Goal: Task Accomplishment & Management: Manage account settings

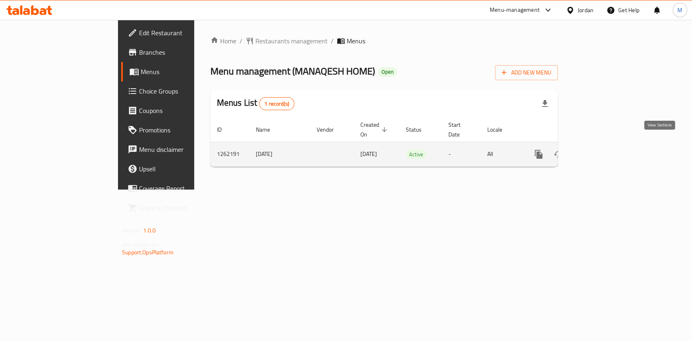
click at [607, 145] on link "enhanced table" at bounding box center [596, 154] width 19 height 19
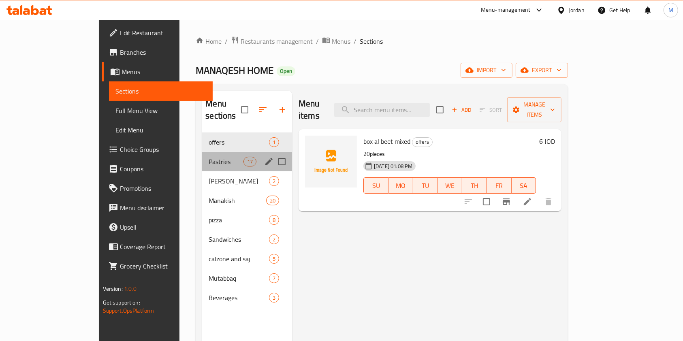
click at [202, 152] on div "Pastries 17" at bounding box center [247, 161] width 90 height 19
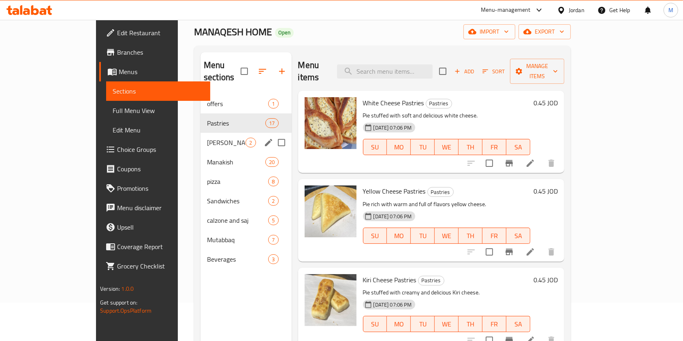
scroll to position [54, 0]
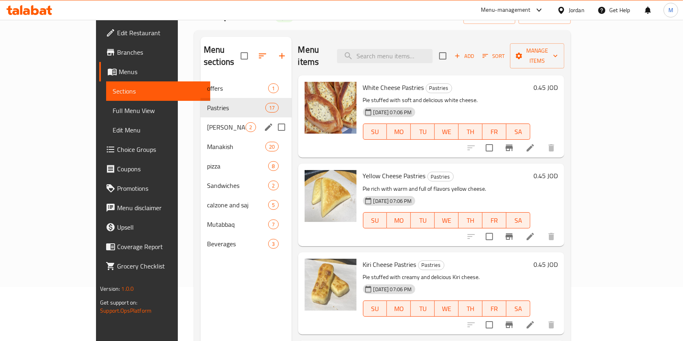
click at [203, 120] on div "[PERSON_NAME] 2" at bounding box center [246, 126] width 91 height 19
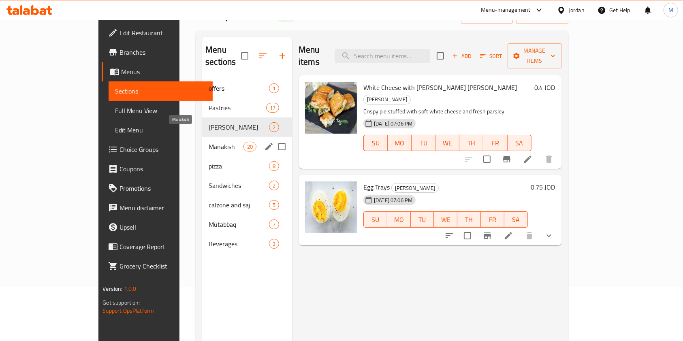
click at [209, 142] on span "Manakish" at bounding box center [226, 147] width 35 height 10
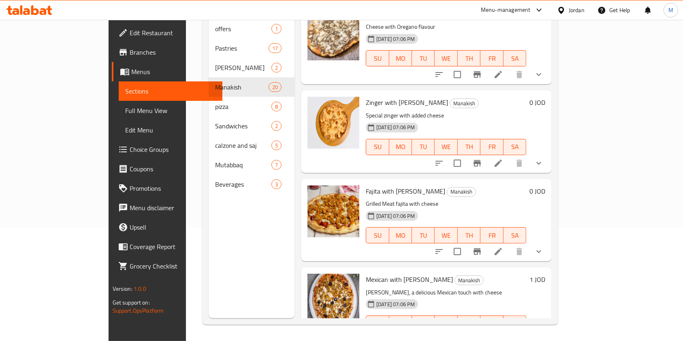
scroll to position [693, 0]
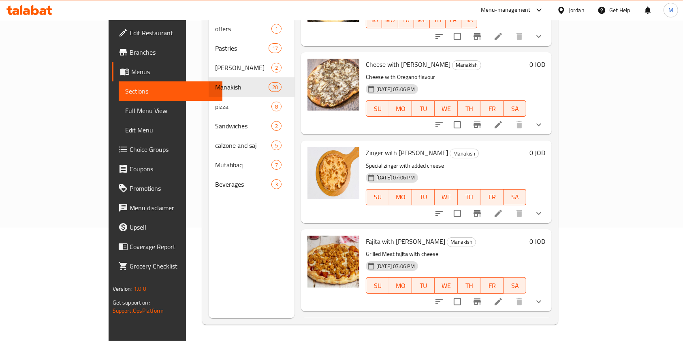
click at [544, 297] on icon "show more" at bounding box center [539, 302] width 10 height 10
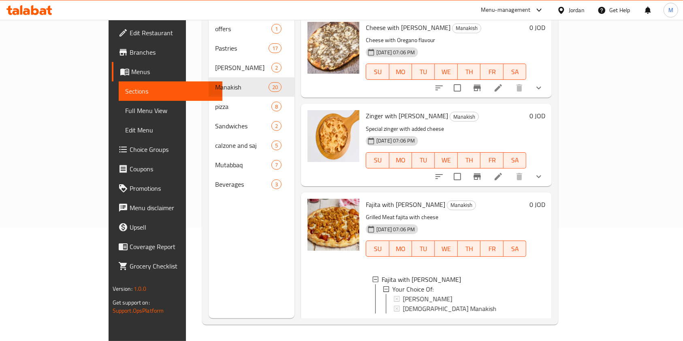
scroll to position [747, 0]
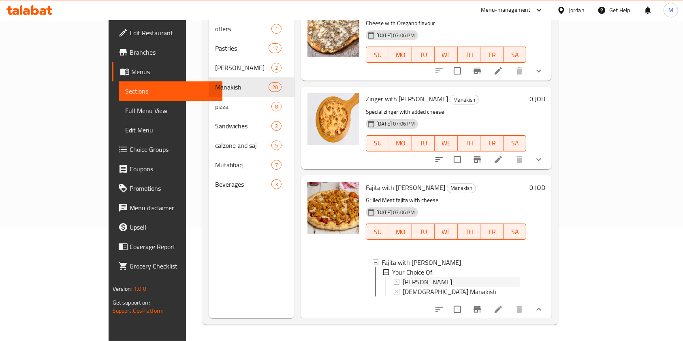
click at [416, 277] on span "[PERSON_NAME]" at bounding box center [427, 282] width 49 height 10
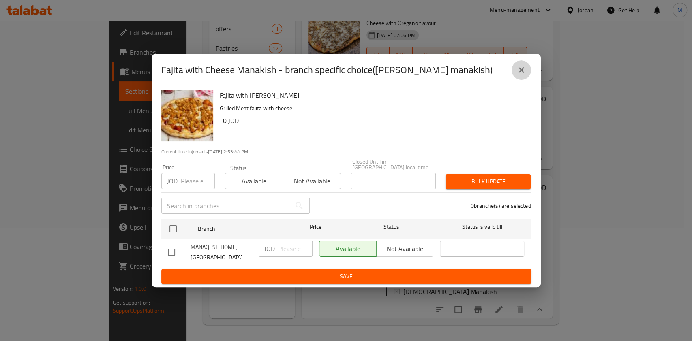
click at [516, 68] on icon "close" at bounding box center [521, 70] width 10 height 10
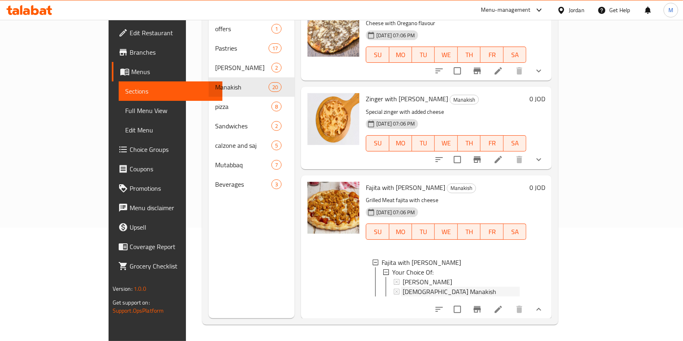
click at [403, 287] on span "[DEMOGRAPHIC_DATA] Manakish" at bounding box center [450, 292] width 94 height 10
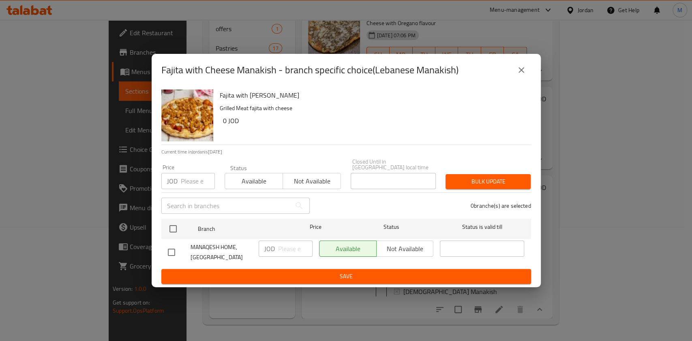
click at [522, 70] on icon "close" at bounding box center [521, 70] width 10 height 10
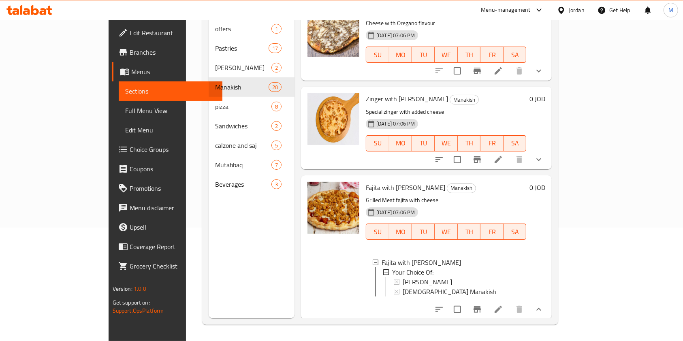
click at [510, 302] on li at bounding box center [498, 309] width 23 height 15
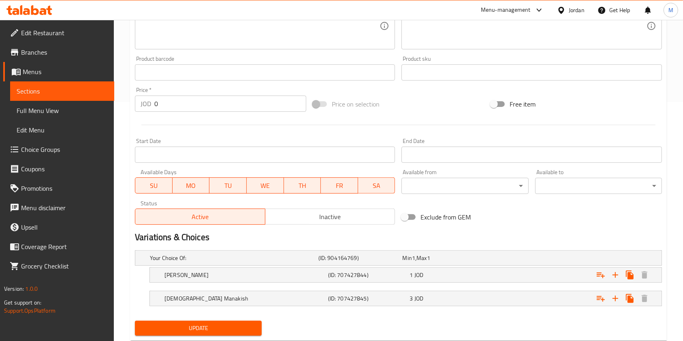
scroll to position [261, 0]
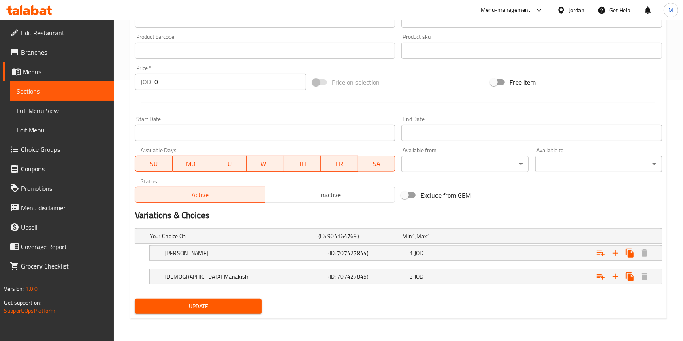
click at [501, 238] on div "Expand" at bounding box center [569, 236] width 169 height 3
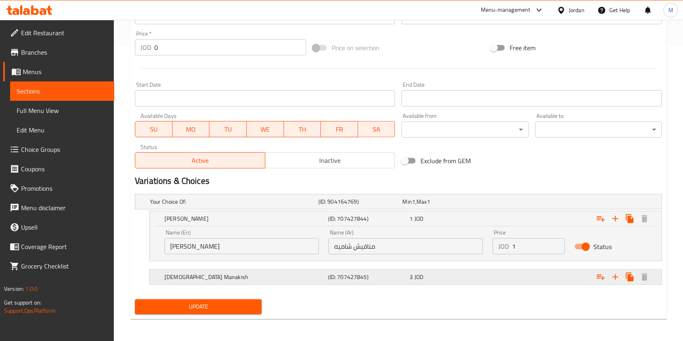
click at [497, 203] on div "Expand" at bounding box center [569, 201] width 169 height 3
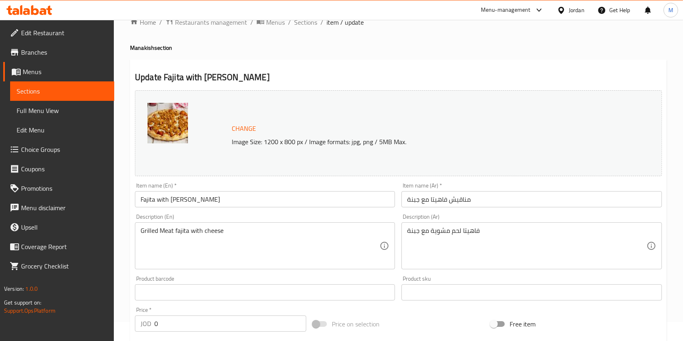
scroll to position [0, 0]
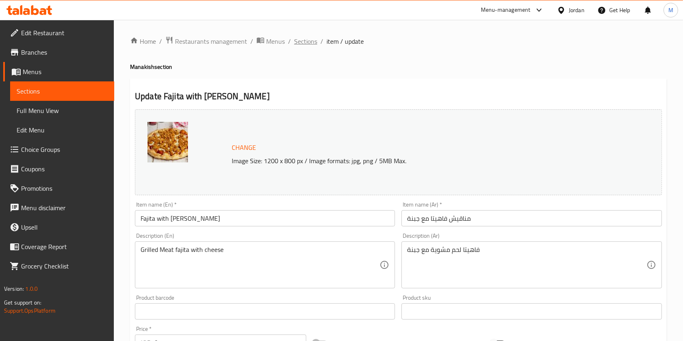
click at [315, 40] on span "Sections" at bounding box center [305, 41] width 23 height 10
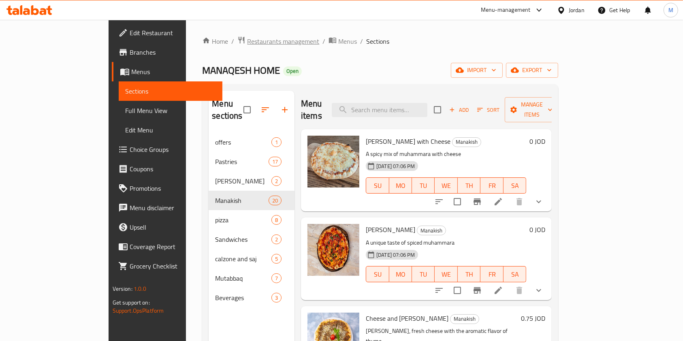
click at [247, 37] on span "Restaurants management" at bounding box center [283, 41] width 72 height 10
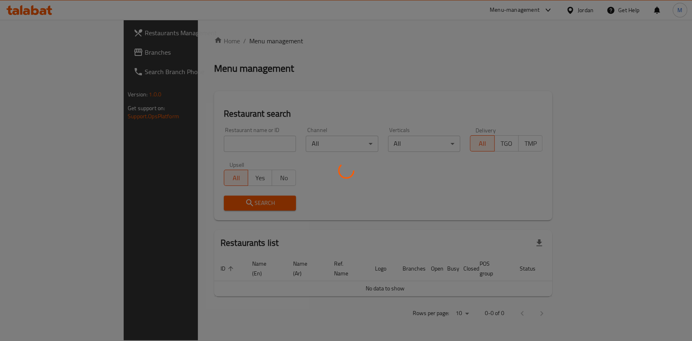
click at [207, 146] on div at bounding box center [346, 170] width 692 height 341
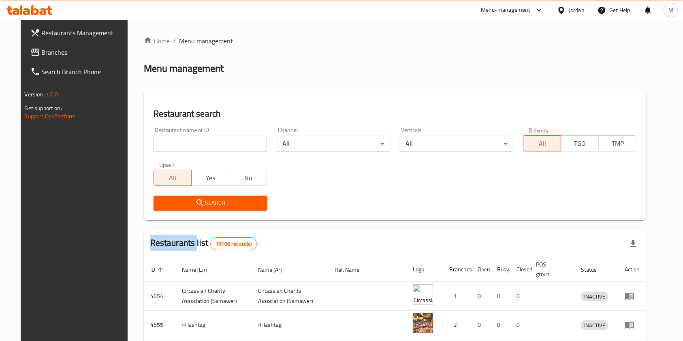
click at [207, 146] on div "Home / Menu management Menu management Restaurant search Restaurant name or ID …" at bounding box center [395, 284] width 503 height 496
click at [207, 146] on input "search" at bounding box center [210, 144] width 113 height 16
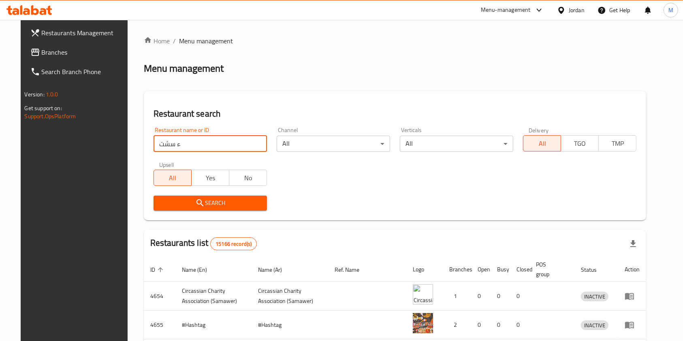
click button "Search" at bounding box center [210, 203] width 113 height 15
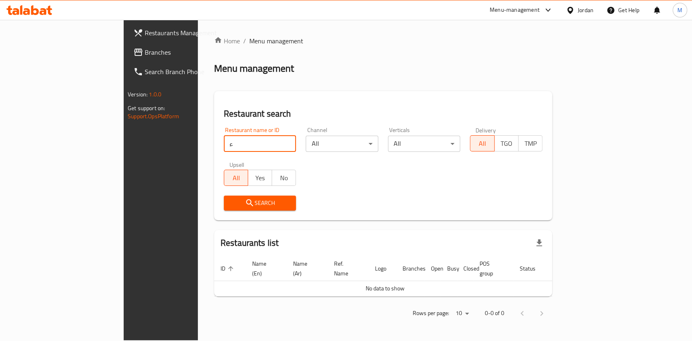
type input "ء"
click button "Search" at bounding box center [260, 203] width 73 height 15
type input "ء"
type input "x saj"
click button "Search" at bounding box center [260, 203] width 73 height 15
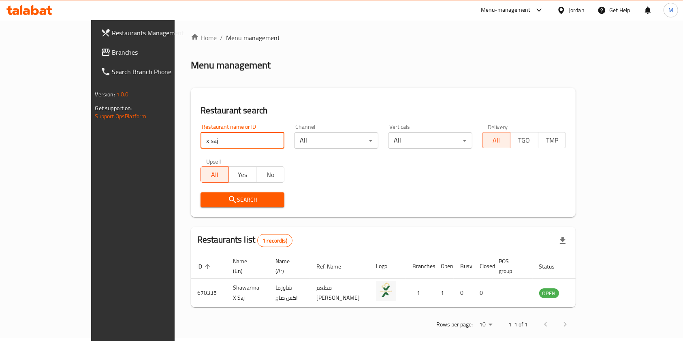
scroll to position [4, 0]
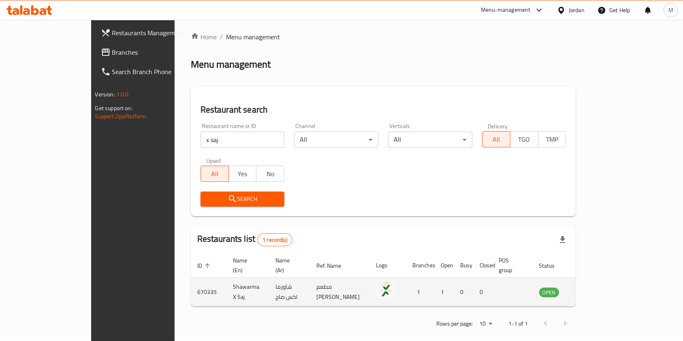
click at [226, 284] on td "Shawarma X Saj" at bounding box center [247, 292] width 43 height 29
click at [590, 291] on icon "enhanced table" at bounding box center [588, 292] width 3 height 3
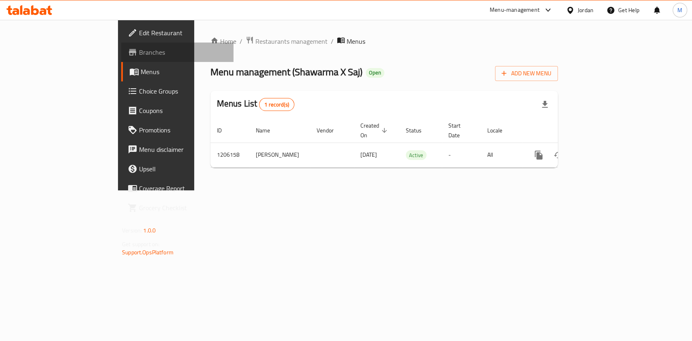
click at [139, 53] on span "Branches" at bounding box center [183, 52] width 88 height 10
